Goal: Information Seeking & Learning: Learn about a topic

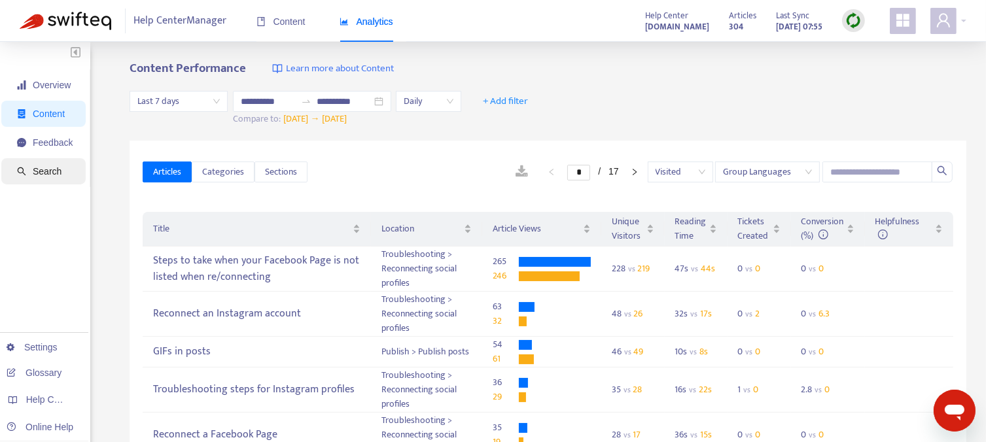
click at [47, 172] on span "Search" at bounding box center [47, 171] width 29 height 10
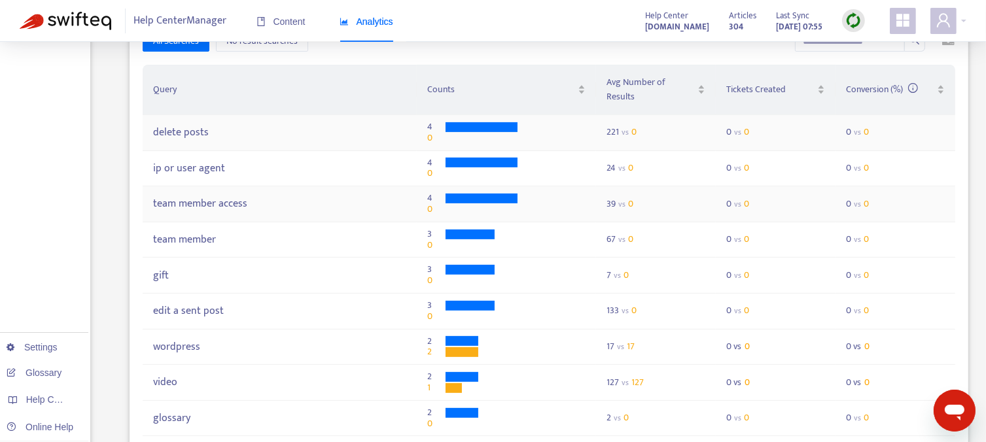
scroll to position [393, 0]
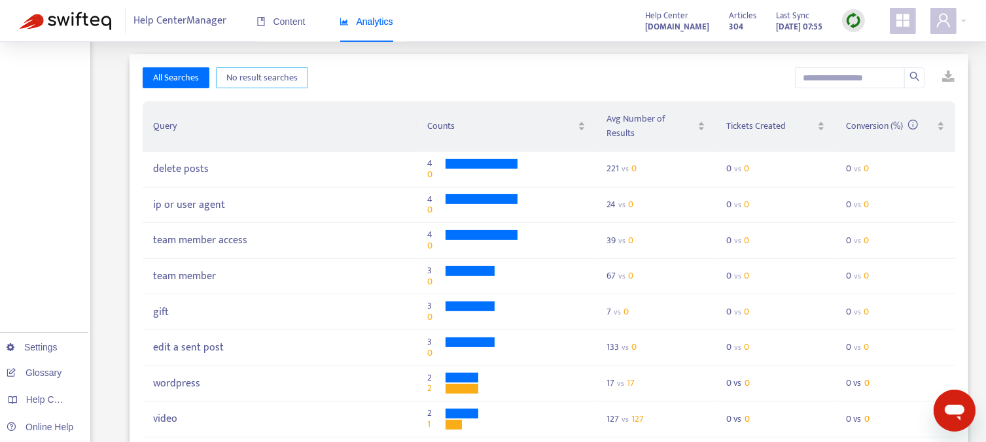
click at [269, 79] on span "No result searches" at bounding box center [261, 78] width 71 height 14
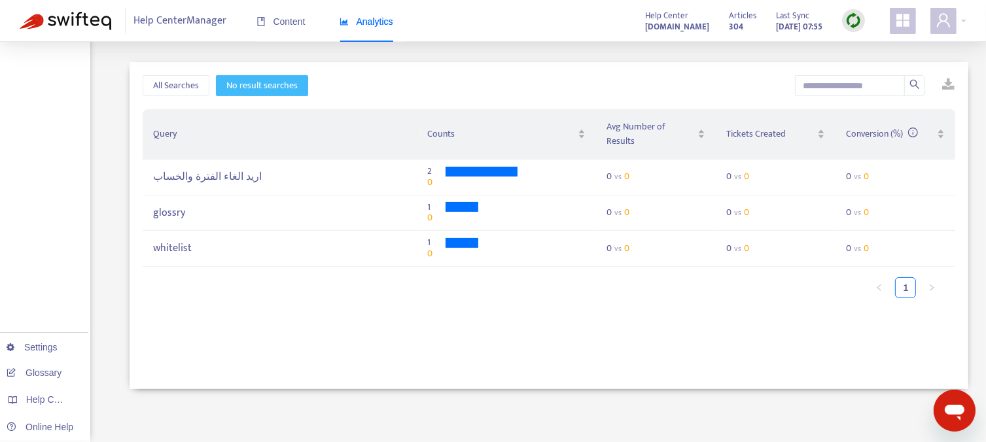
scroll to position [385, 0]
click at [170, 242] on div "whitelist" at bounding box center [279, 248] width 253 height 12
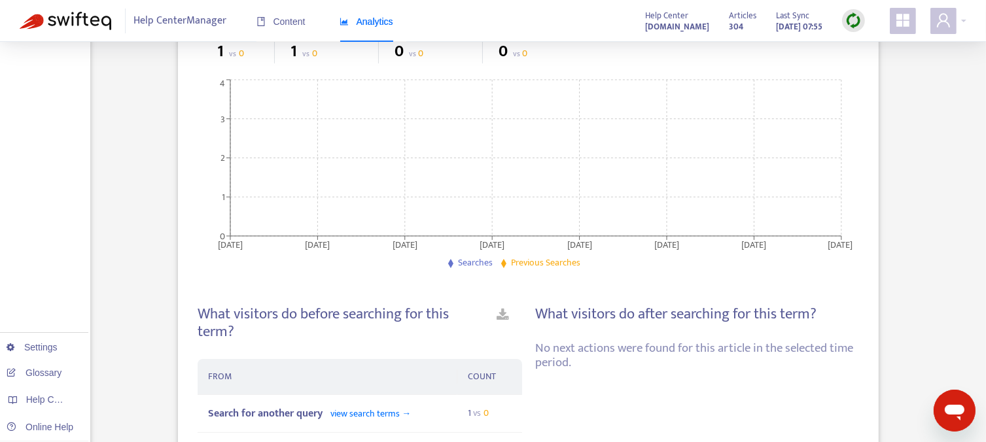
scroll to position [262, 0]
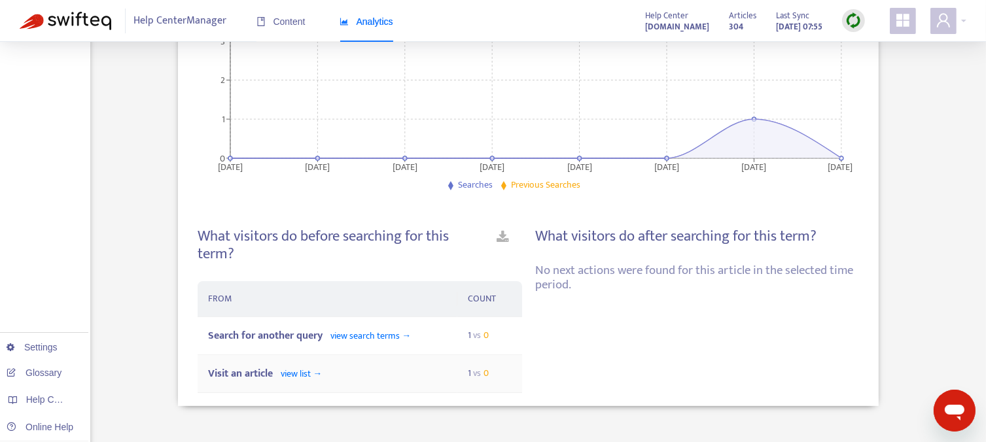
click at [288, 375] on span "view list →" at bounding box center [301, 373] width 41 height 15
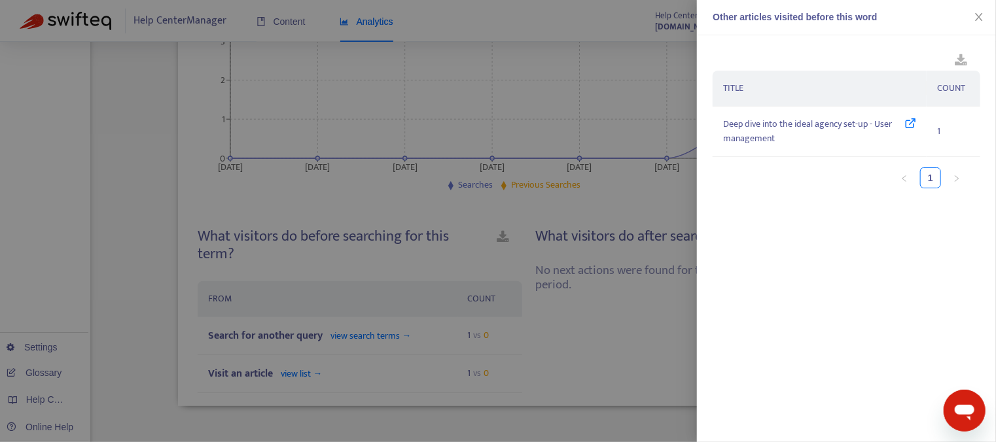
click at [358, 339] on div at bounding box center [498, 221] width 996 height 442
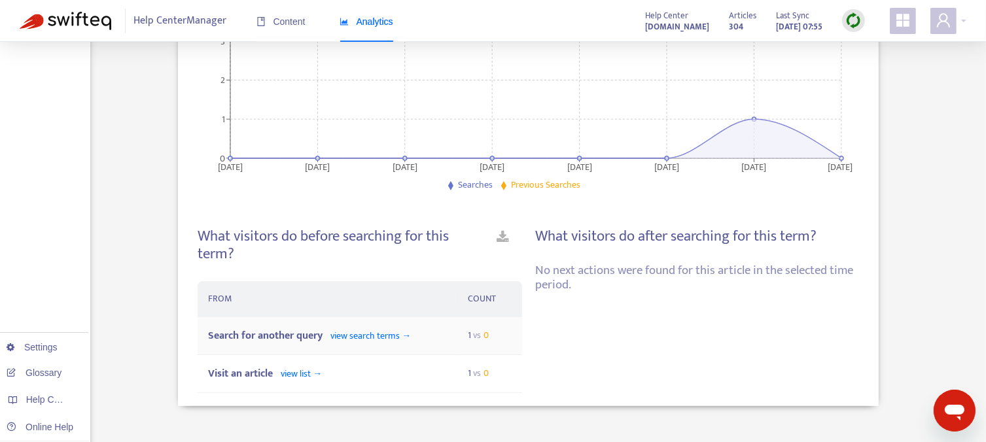
click at [364, 337] on span "view search terms →" at bounding box center [370, 335] width 80 height 15
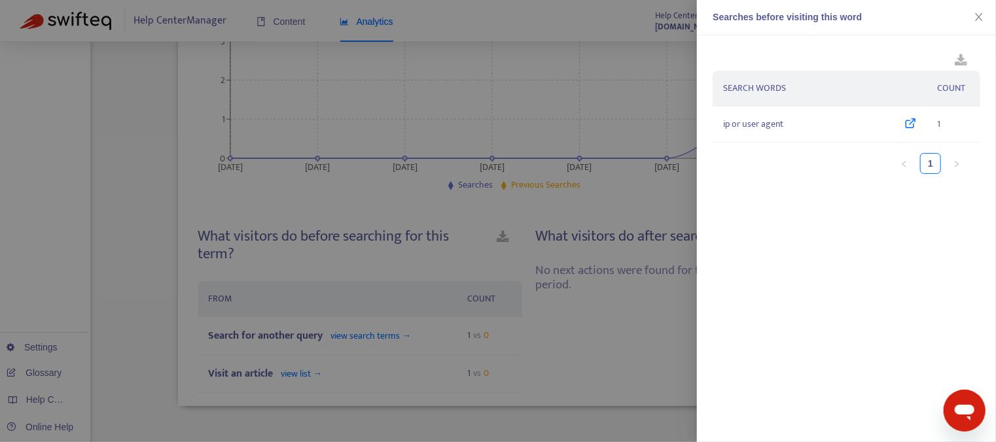
click at [163, 169] on div at bounding box center [498, 221] width 996 height 442
